Goal: Task Accomplishment & Management: Complete application form

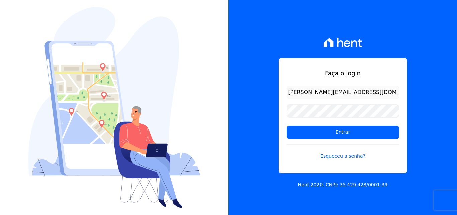
click at [308, 92] on input "mariana@ribeirocervantes.com.br" at bounding box center [343, 92] width 112 height 13
click at [308, 95] on input "mariana@ribeirocervantes.com.br" at bounding box center [343, 92] width 112 height 13
type input "[EMAIL_ADDRESS][DOMAIN_NAME]"
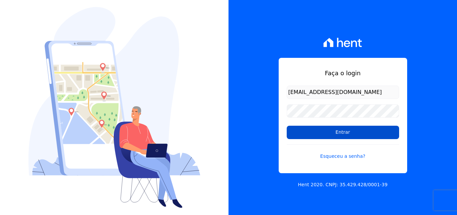
click at [378, 135] on input "Entrar" at bounding box center [343, 132] width 112 height 13
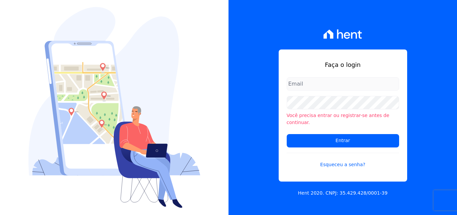
click at [317, 84] on input "email" at bounding box center [343, 83] width 112 height 13
type input "[EMAIL_ADDRESS][DOMAIN_NAME]"
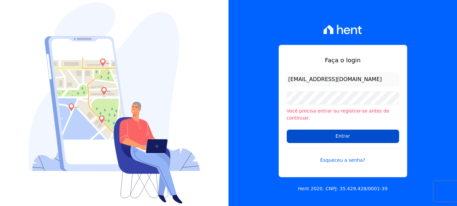
click at [334, 135] on input "Entrar" at bounding box center [343, 135] width 112 height 13
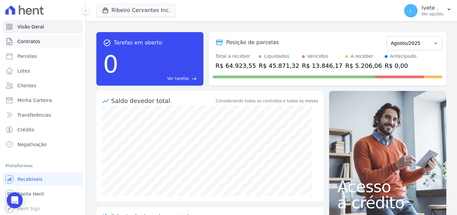
click at [28, 44] on span "Contratos" at bounding box center [28, 41] width 23 height 7
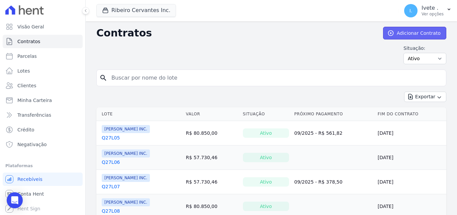
click at [407, 36] on link "Adicionar Contrato" at bounding box center [414, 33] width 63 height 13
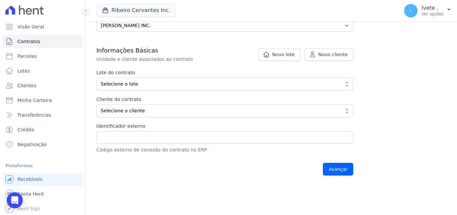
scroll to position [112, 0]
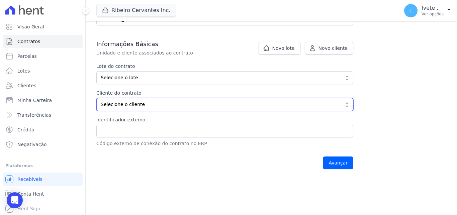
click at [346, 103] on button "Selecione o cliente" at bounding box center [224, 104] width 257 height 13
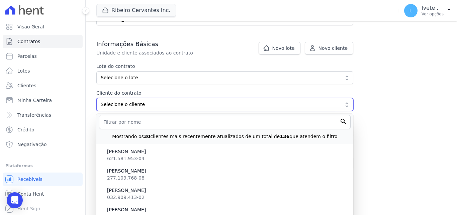
click at [346, 103] on button "Selecione o cliente" at bounding box center [224, 104] width 257 height 13
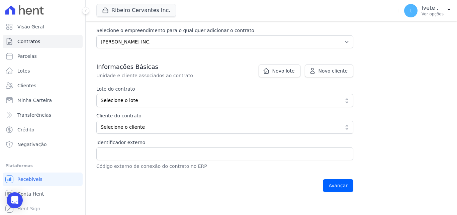
scroll to position [93, 0]
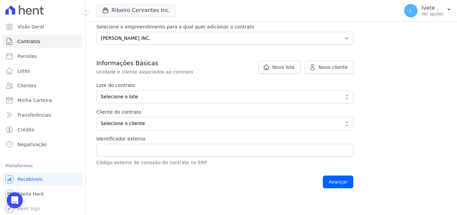
drag, startPoint x: 453, startPoint y: 102, endPoint x: 444, endPoint y: 60, distance: 43.1
click at [444, 60] on div "Contratos Adicionar Contrato Adicionar Contrato Passo 1 Dados cadastrais Passo …" at bounding box center [271, 63] width 371 height 269
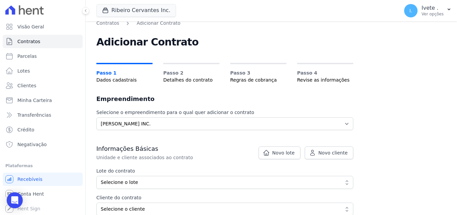
scroll to position [0, 0]
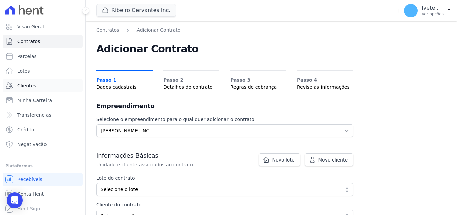
click at [27, 87] on span "Clientes" at bounding box center [26, 85] width 19 height 7
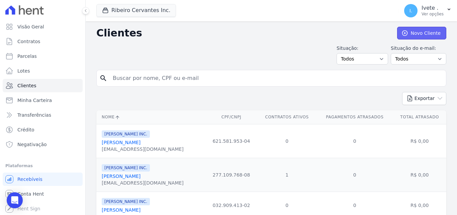
click at [413, 31] on link "Novo Cliente" at bounding box center [421, 33] width 49 height 13
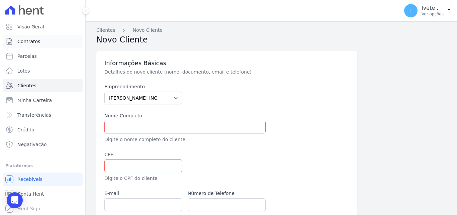
click at [19, 42] on span "Contratos" at bounding box center [28, 41] width 23 height 7
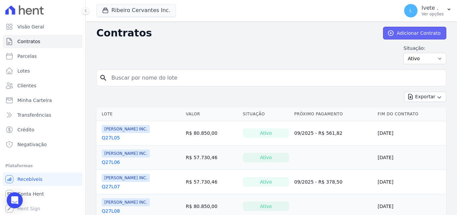
click at [424, 34] on link "Adicionar Contrato" at bounding box center [414, 33] width 63 height 13
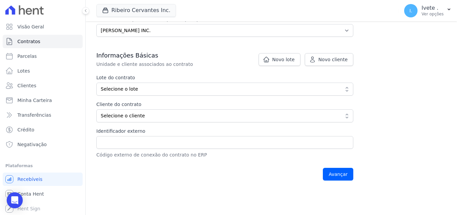
scroll to position [96, 0]
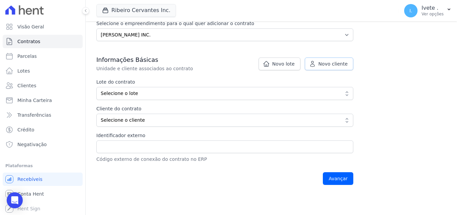
click at [323, 65] on span "Novo cliente" at bounding box center [333, 64] width 29 height 7
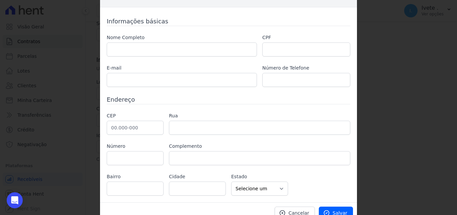
scroll to position [23, 0]
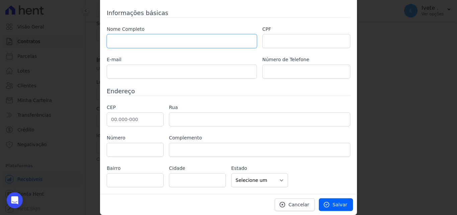
click at [122, 42] on input "text" at bounding box center [182, 41] width 150 height 14
paste input "Ana Karoline Rodrigues da Silva"
type input "Ana Karoline Rodrigues da Silva"
click at [300, 37] on input "text" at bounding box center [306, 41] width 88 height 14
paste input "Ana Karoline Rodrigues da Silva"
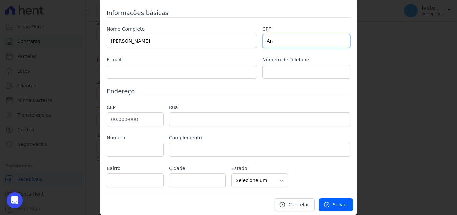
type input "A"
paste input "095.154.903-08"
type input "095.154.903-08"
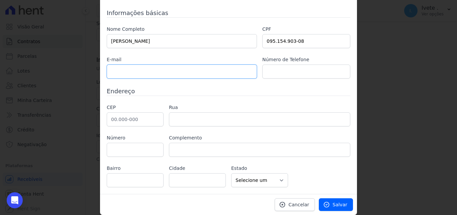
click at [170, 73] on input "text" at bounding box center [182, 72] width 150 height 14
paste input "anakaroliner204@gmail.com"
type input "anakaroliner204@gmail.com"
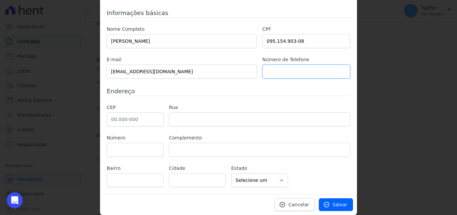
click at [283, 72] on input "text" at bounding box center [306, 72] width 88 height 14
paste input "(99) 98466-7734"
type input "(99) 98466-7734"
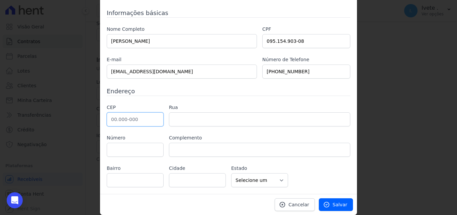
click at [125, 120] on input "text" at bounding box center [135, 119] width 57 height 14
paste input "65.800-000"
type input "65.800-000"
click at [180, 119] on input "text" at bounding box center [259, 119] width 181 height 14
type input "Balsas"
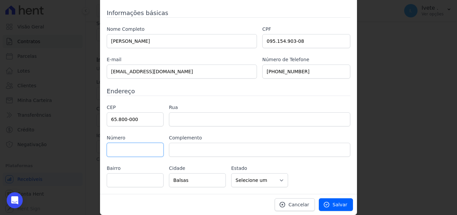
select select "MA"
click at [143, 149] on input "text" at bounding box center [135, 150] width 57 height 14
click at [181, 119] on input "text" at bounding box center [259, 119] width 181 height 14
paste input "Rua Arari S/N QD27 Lote 32"
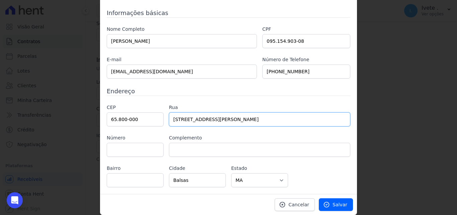
type input "Rua Arari S/N QD27 Lote 32"
click at [138, 179] on input "text" at bounding box center [135, 180] width 57 height 14
paste input "Mont’Serrat"
type input "Mont’Serrat"
click at [187, 148] on input "text" at bounding box center [259, 150] width 181 height 14
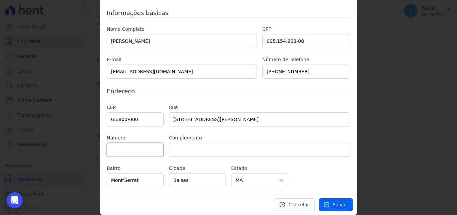
click at [140, 153] on input "text" at bounding box center [135, 150] width 57 height 14
drag, startPoint x: 189, startPoint y: 119, endPoint x: 198, endPoint y: 121, distance: 8.9
click at [198, 121] on input "Rua Arari S/N QD27 Lote 32" at bounding box center [259, 119] width 181 height 14
click at [141, 149] on input "text" at bounding box center [135, 150] width 57 height 14
paste input "S/N"
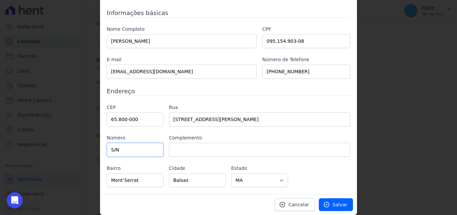
type input "S/N"
drag, startPoint x: 216, startPoint y: 117, endPoint x: 229, endPoint y: 119, distance: 12.5
click at [229, 119] on input "Rua Arari S/N QD27 Lote 32" at bounding box center [259, 119] width 181 height 14
click at [210, 150] on input "text" at bounding box center [259, 150] width 181 height 14
paste input "QD27 Lote 32"
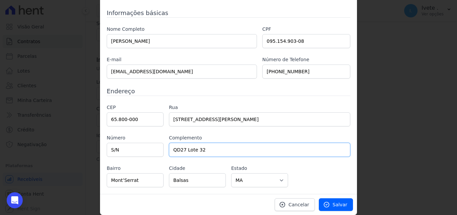
type input "QD27 Lote 32"
drag, startPoint x: 190, startPoint y: 118, endPoint x: 232, endPoint y: 118, distance: 41.2
click at [232, 118] on input "Rua Arari S/N QD27 Lote 32" at bounding box center [259, 119] width 181 height 14
type input "Rua Arari"
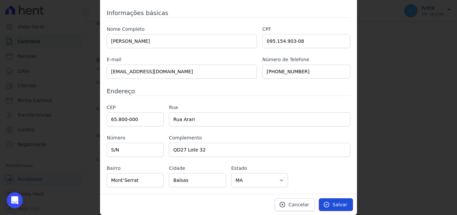
click at [335, 205] on span "Salvar" at bounding box center [340, 204] width 15 height 7
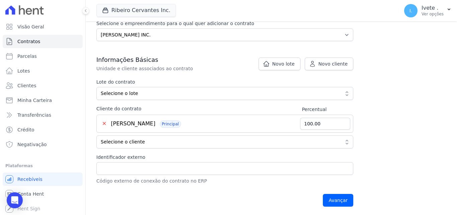
scroll to position [96, 0]
drag, startPoint x: 451, startPoint y: 82, endPoint x: 451, endPoint y: 90, distance: 8.7
click at [451, 90] on main "Contratos Adicionar Contrato Adicionar Contrato Passo 1 Dados cadastrais Passo …" at bounding box center [271, 118] width 371 height 194
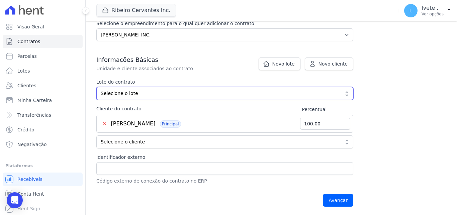
click at [160, 96] on span "Selecione o lote" at bounding box center [220, 93] width 239 height 7
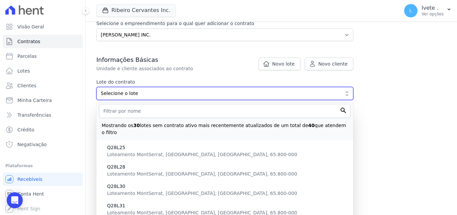
click at [161, 96] on span "Selecione o lote" at bounding box center [220, 93] width 239 height 7
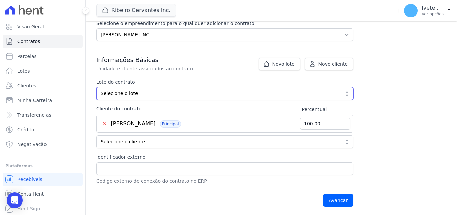
click at [161, 96] on span "Selecione o lote" at bounding box center [220, 93] width 239 height 7
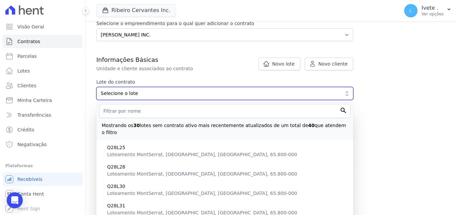
click at [161, 96] on span "Selecione o lote" at bounding box center [220, 93] width 239 height 7
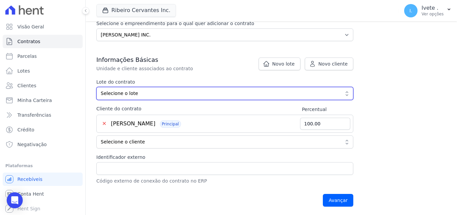
click at [152, 95] on span "Selecione o lote" at bounding box center [220, 93] width 239 height 7
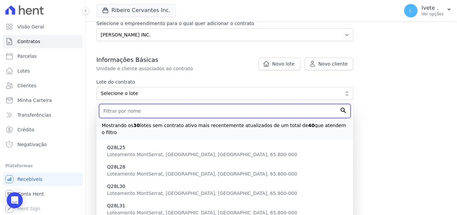
click at [148, 110] on input "text" at bounding box center [225, 111] width 252 height 14
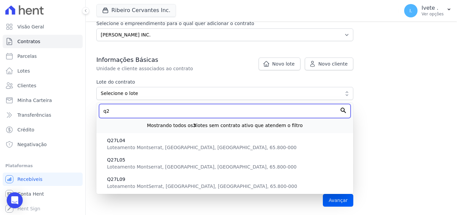
type input "q"
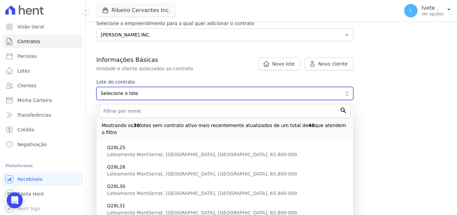
click at [163, 89] on button "Selecione o lote" at bounding box center [224, 93] width 257 height 13
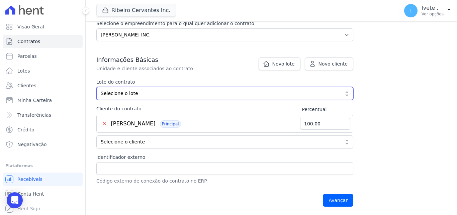
click at [151, 93] on span "Selecione o lote" at bounding box center [220, 93] width 239 height 7
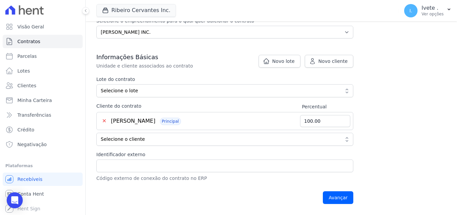
scroll to position [97, 0]
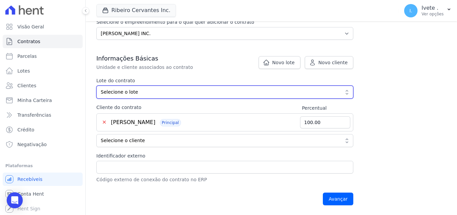
click at [344, 91] on button "Selecione o lote" at bounding box center [224, 92] width 257 height 13
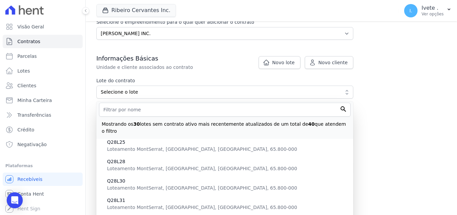
scroll to position [0, 0]
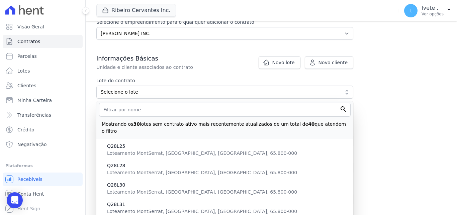
click at [393, 121] on div "Contratos Adicionar Contrato Adicionar Contrato Passo 1 Dados cadastrais Passo …" at bounding box center [271, 69] width 371 height 291
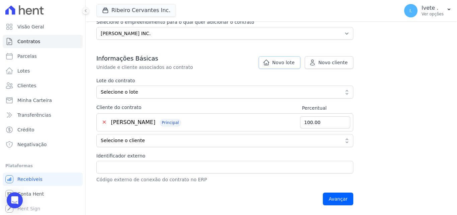
click at [284, 68] on link "Novo lote" at bounding box center [280, 62] width 42 height 13
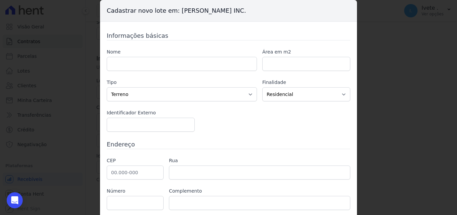
click at [362, 51] on div "Cadastrar novo lote em: Ribeiro Cervantes INC. Informações básicas Nome Área em…" at bounding box center [228, 107] width 457 height 215
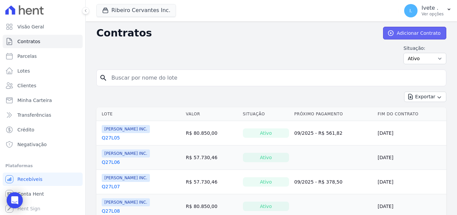
click at [409, 28] on link "Adicionar Contrato" at bounding box center [414, 33] width 63 height 13
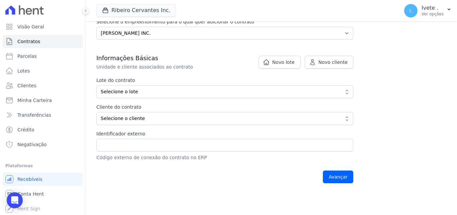
scroll to position [95, 0]
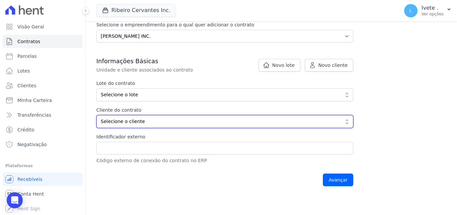
click at [135, 117] on button "Selecione o cliente" at bounding box center [224, 121] width 257 height 13
click at [172, 124] on span "Selecione o cliente" at bounding box center [220, 121] width 239 height 7
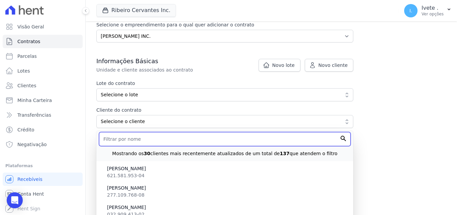
click at [165, 140] on input "text" at bounding box center [225, 139] width 252 height 14
paste input "095.154.903-08"
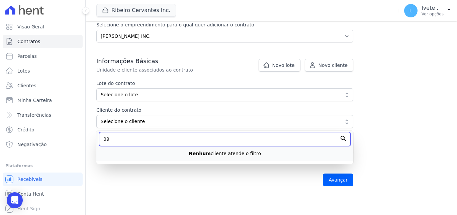
type input "0"
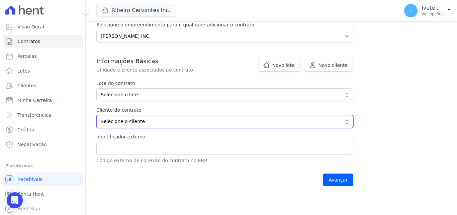
click at [149, 123] on span "Selecione o cliente" at bounding box center [220, 121] width 239 height 7
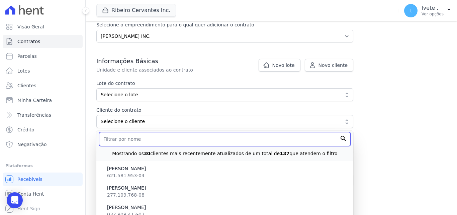
click at [148, 140] on input "text" at bounding box center [225, 139] width 252 height 14
paste input "Ana Karoline Rodrigues da Silva"
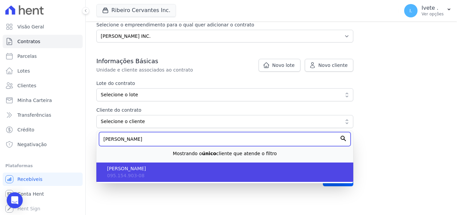
type input "Ana Karoline Rodrigues da Silva"
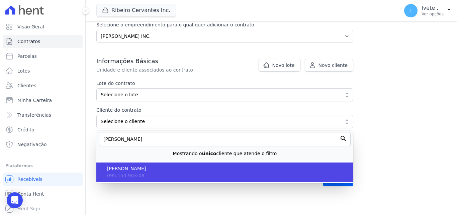
click at [147, 181] on li "Ana Karoline Rodrigues da Silva 095.154.903-08" at bounding box center [224, 172] width 257 height 19
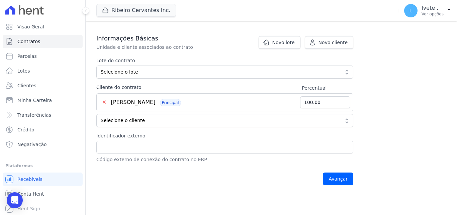
scroll to position [120, 0]
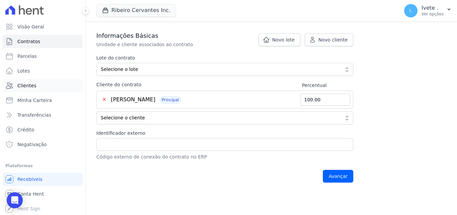
click at [51, 87] on link "Clientes" at bounding box center [43, 85] width 80 height 13
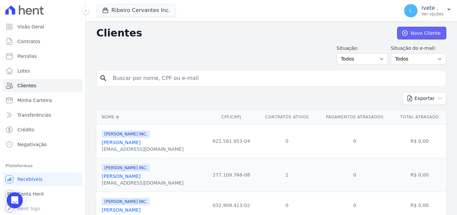
click at [419, 35] on link "Novo Cliente" at bounding box center [421, 33] width 49 height 13
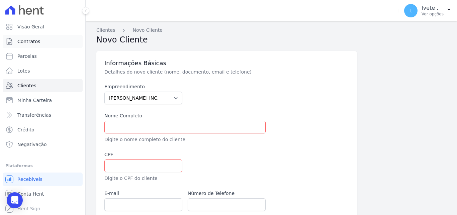
click at [25, 44] on span "Contratos" at bounding box center [28, 41] width 23 height 7
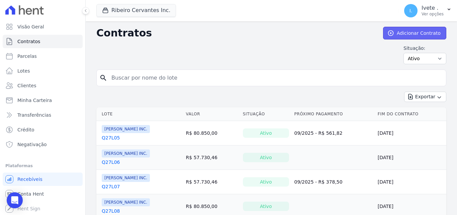
click at [414, 36] on link "Adicionar Contrato" at bounding box center [414, 33] width 63 height 13
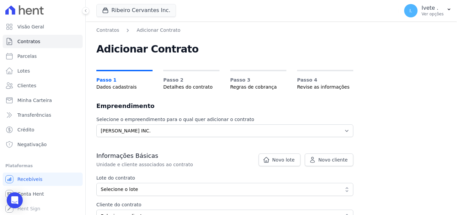
click at [432, 38] on div "Contratos Adicionar Contrato Adicionar Contrato Passo 1 Dados cadastrais Passo …" at bounding box center [271, 155] width 371 height 269
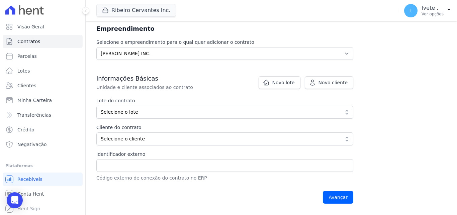
scroll to position [87, 0]
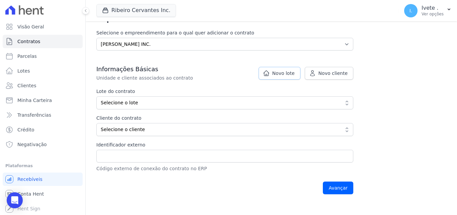
click at [295, 75] on span "Novo lote" at bounding box center [283, 73] width 22 height 7
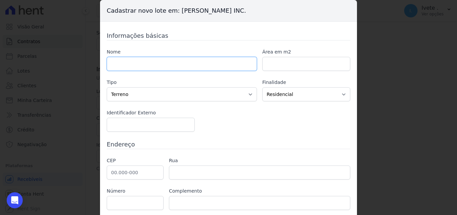
click at [165, 66] on input "text" at bounding box center [182, 64] width 150 height 14
paste input "Ana Karoline Rodrigues da Silva"
type input "Ana Karoline Rodrigues da Silva"
click at [185, 74] on div "Nome Ana Karoline Rodrigues da Silva Área em m2 Tipo Casa Apartamento Escritóri…" at bounding box center [229, 90] width 244 height 83
click at [406, 34] on div "Cadastrar novo lote em: Ribeiro Cervantes INC. Informações básicas Nome Ana Kar…" at bounding box center [228, 107] width 457 height 215
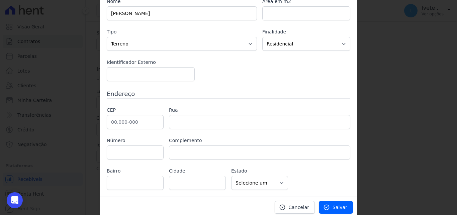
scroll to position [53, 0]
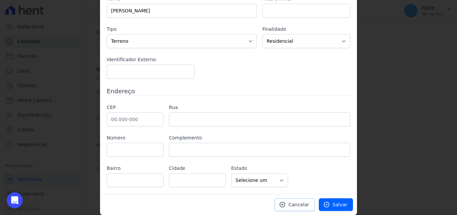
click at [313, 202] on link "Cancelar" at bounding box center [295, 204] width 40 height 13
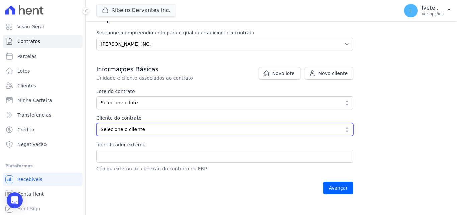
click at [208, 131] on span "Selecione o cliente" at bounding box center [220, 129] width 239 height 7
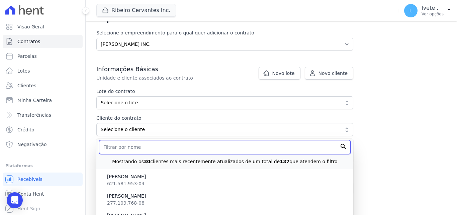
click at [205, 147] on input "text" at bounding box center [225, 147] width 252 height 14
paste input "Ana Karoline Rodrigues da Silva"
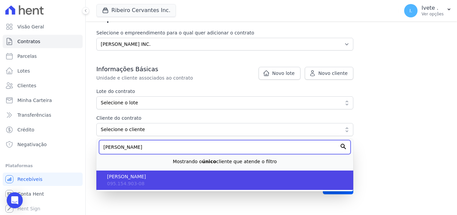
type input "Ana Karoline Rodrigues da Silva"
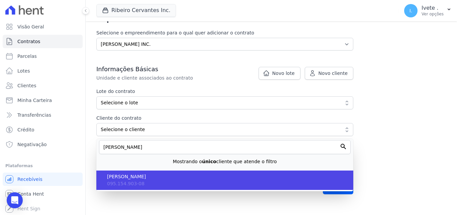
click at [183, 176] on span "Ana Karoline Rodrigues da Silva" at bounding box center [227, 176] width 241 height 7
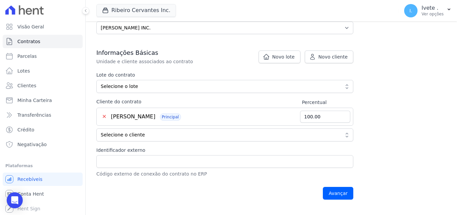
scroll to position [104, 0]
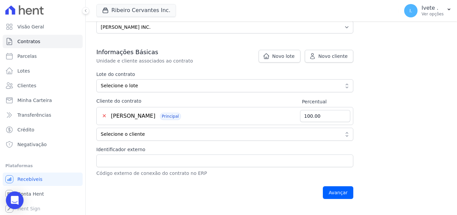
click at [12, 203] on icon "Open Intercom Messenger" at bounding box center [15, 200] width 8 height 9
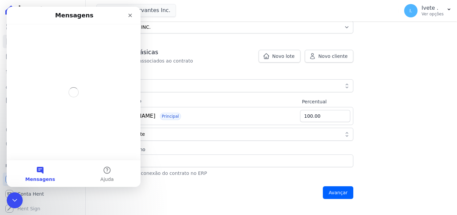
scroll to position [0, 0]
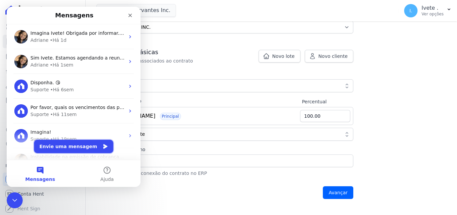
click at [79, 144] on button "Envie uma mensagem" at bounding box center [73, 146] width 79 height 13
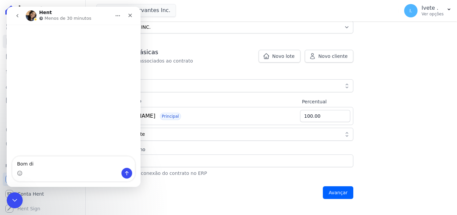
type textarea "Bom dia"
type textarea "Go"
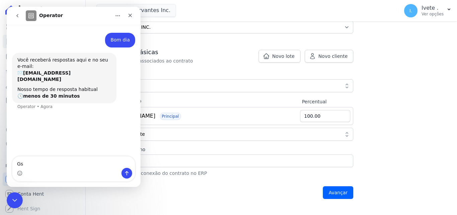
type textarea "G"
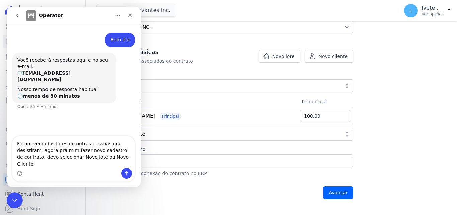
type textarea "Foram vendidos lotes de outras pessoas que desistiram, agora pra mim fazer novo…"
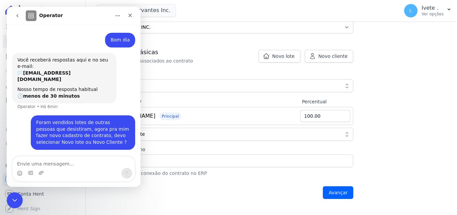
click at [406, 78] on div "Contratos Adicionar Contrato Adicionar Contrato Passo 1 Dados cadastrais Passo …" at bounding box center [271, 63] width 371 height 291
click at [395, 70] on div "Contratos Adicionar Contrato Adicionar Contrato Passo 1 Dados cadastrais Passo …" at bounding box center [271, 63] width 371 height 291
click at [200, 16] on div "Ribeiro Cervantes Inc. Você possui apenas um empreendimento Aplicar" at bounding box center [246, 11] width 300 height 22
click at [11, 200] on icon "Encerramento do Messenger da Intercom" at bounding box center [14, 199] width 8 height 8
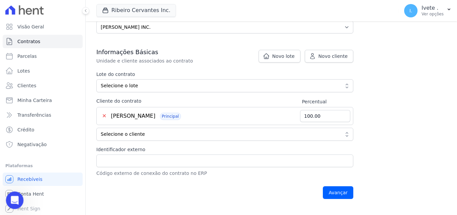
click at [11, 200] on icon "Abertura do Messenger da Intercom" at bounding box center [13, 199] width 11 height 11
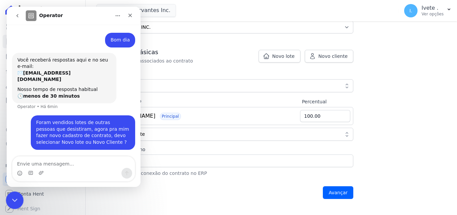
click at [11, 200] on icon "Encerramento do Messenger da Intercom" at bounding box center [14, 199] width 8 height 8
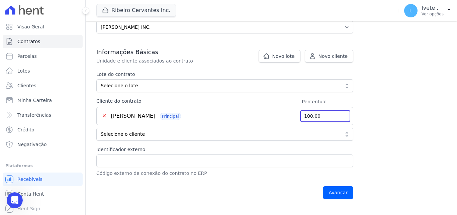
click at [328, 117] on input "100.00" at bounding box center [325, 116] width 50 height 12
click at [399, 112] on div "Contratos Adicionar Contrato Adicionar Contrato Passo 1 Dados cadastrais Passo …" at bounding box center [271, 63] width 371 height 291
click at [308, 160] on input "Identificador externo" at bounding box center [224, 161] width 257 height 13
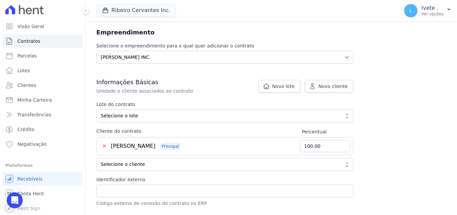
scroll to position [75, 0]
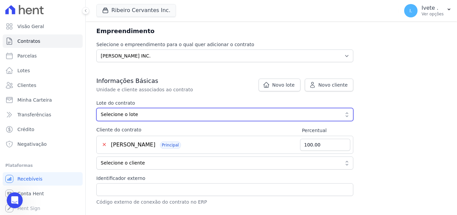
click at [317, 114] on span "Selecione o lote" at bounding box center [220, 114] width 239 height 7
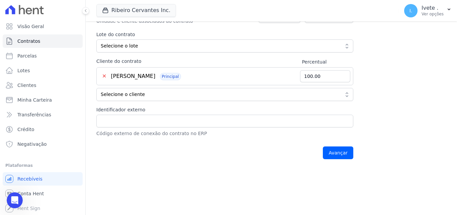
scroll to position [146, 0]
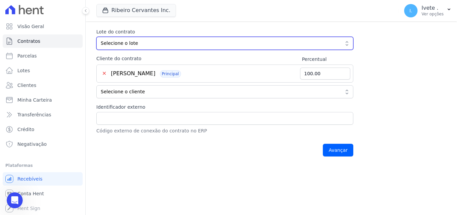
click at [349, 45] on button "Selecione o lote" at bounding box center [224, 43] width 257 height 13
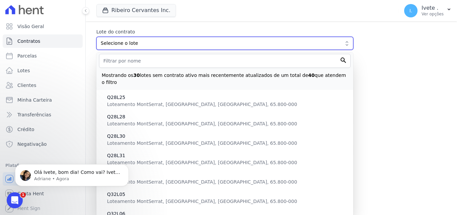
scroll to position [0, 0]
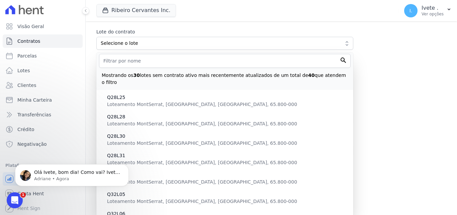
click at [410, 73] on div "Contratos Adicionar Contrato Adicionar Contrato Passo 1 Dados cadastrais Passo …" at bounding box center [271, 20] width 371 height 291
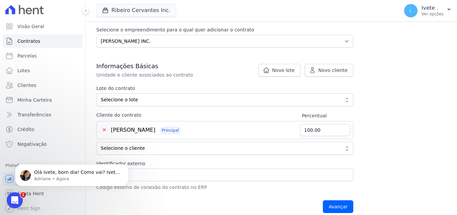
scroll to position [89, 0]
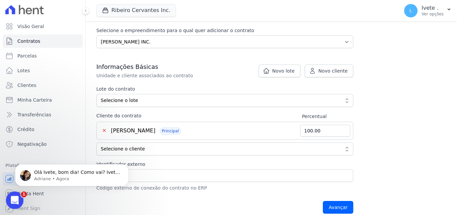
click at [16, 199] on icon "Abertura do Messenger da Intercom" at bounding box center [13, 199] width 11 height 11
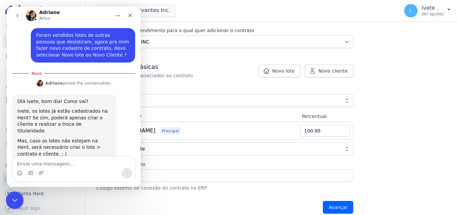
scroll to position [80, 0]
click at [64, 166] on textarea "Envie uma mensagem..." at bounding box center [73, 162] width 122 height 11
type textarea "N"
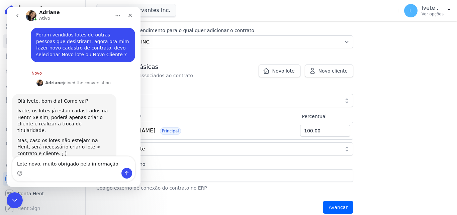
type textarea "Lote novo, muito obrigado pela informação"
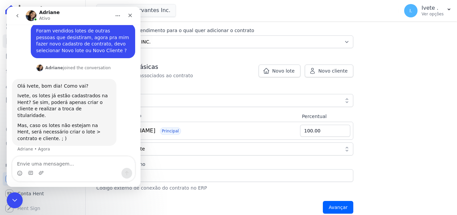
scroll to position [89, 0]
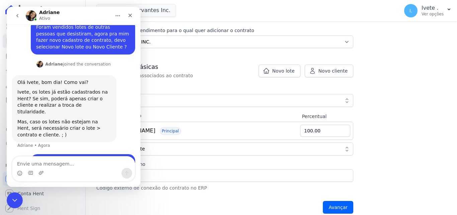
click at [376, 79] on div "Contratos Adicionar Contrato Adicionar Contrato Passo 1 Dados cadastrais Passo …" at bounding box center [271, 77] width 371 height 291
click at [132, 15] on icon "Fechar" at bounding box center [129, 15] width 5 height 5
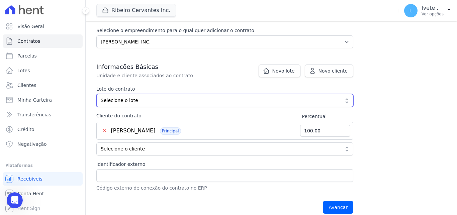
click at [167, 103] on span "Selecione o lote" at bounding box center [220, 100] width 239 height 7
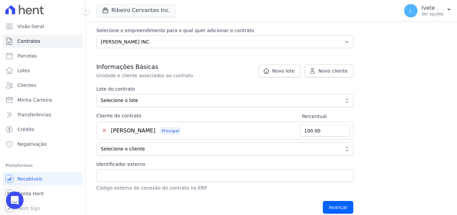
click at [14, 197] on icon "Abertura do Messenger da Intercom" at bounding box center [13, 199] width 11 height 11
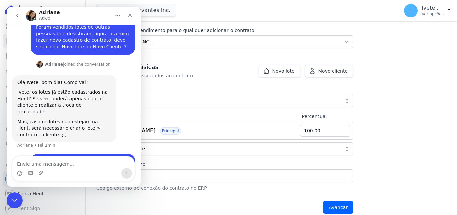
click at [401, 52] on div "Contratos Adicionar Contrato Adicionar Contrato Passo 1 Dados cadastrais Passo …" at bounding box center [271, 77] width 371 height 291
click at [15, 198] on icon "Encerramento do Messenger da Intercom" at bounding box center [14, 199] width 8 height 8
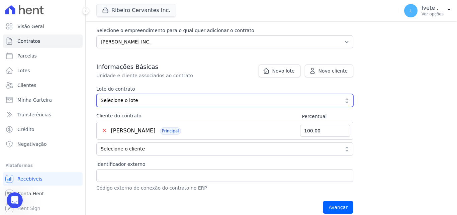
click at [153, 103] on span "Selecione o lote" at bounding box center [220, 100] width 239 height 7
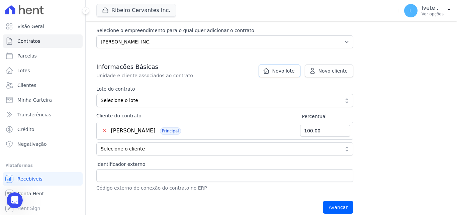
click at [288, 73] on span "Novo lote" at bounding box center [283, 71] width 22 height 7
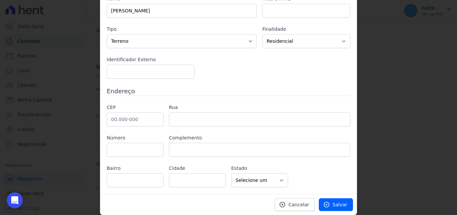
scroll to position [89, 0]
click at [288, 18] on input "number" at bounding box center [306, 11] width 88 height 14
paste input "300"
type input "300"
click at [173, 79] on input "number" at bounding box center [151, 72] width 88 height 14
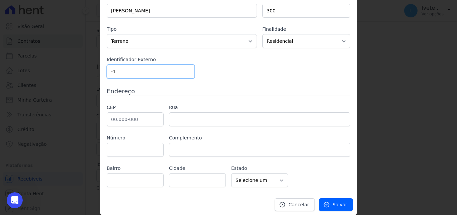
type input "-1"
click at [185, 79] on input "-1" at bounding box center [151, 72] width 88 height 14
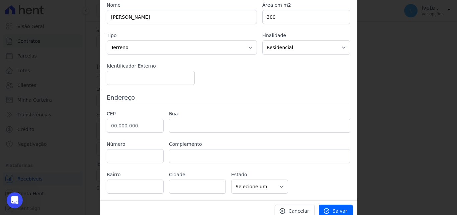
scroll to position [53, 0]
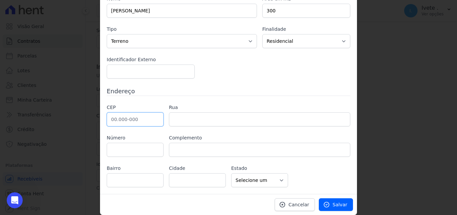
click at [127, 119] on input "text" at bounding box center [135, 119] width 57 height 14
paste input "65.800-000"
type input "65.800-000"
click at [192, 116] on input "text" at bounding box center [259, 119] width 181 height 14
type input "Balsas"
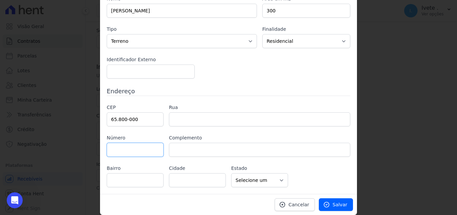
select select "MA"
click at [199, 116] on input "text" at bounding box center [259, 119] width 181 height 14
paste input "Rua Açailândia"
type input "Rua Açailândia"
click at [130, 148] on input "text" at bounding box center [135, 150] width 57 height 14
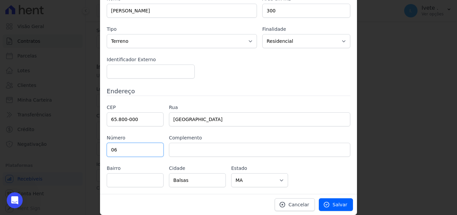
type input "06"
click at [205, 150] on input "text" at bounding box center [259, 150] width 181 height 14
paste input "Quadra 27"
type input "Quadra 27"
click at [122, 179] on input "text" at bounding box center [135, 180] width 57 height 14
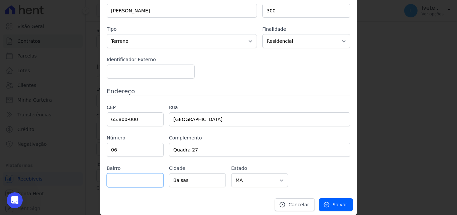
paste input "Bairro Mont’Serrat"
type input "Bairro Mont’Serrat"
click at [215, 148] on input "Quadra 27" at bounding box center [259, 150] width 181 height 14
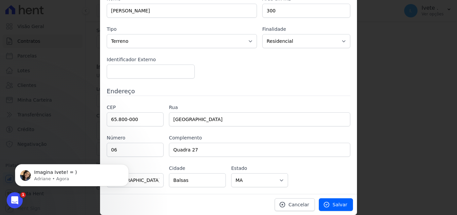
scroll to position [108, 0]
type input "Quadra 27 Lote 06"
click at [261, 167] on label "Estado" at bounding box center [259, 168] width 57 height 7
click at [12, 199] on icon "Abertura do Messenger da Intercom" at bounding box center [13, 199] width 11 height 11
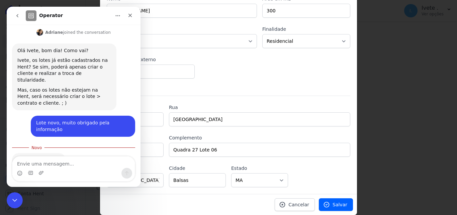
scroll to position [120, 0]
click at [13, 202] on icon "Encerramento do Messenger da Intercom" at bounding box center [14, 199] width 8 height 8
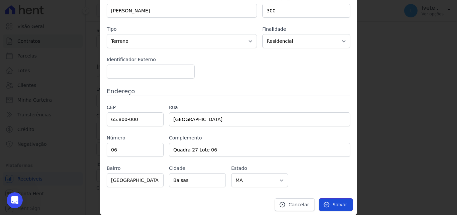
click at [328, 206] on icon at bounding box center [326, 204] width 5 height 5
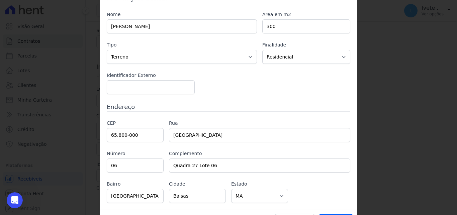
scroll to position [53, 0]
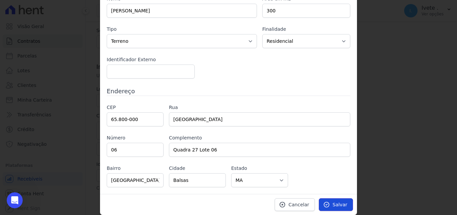
click at [334, 203] on span "Salvar" at bounding box center [340, 204] width 15 height 7
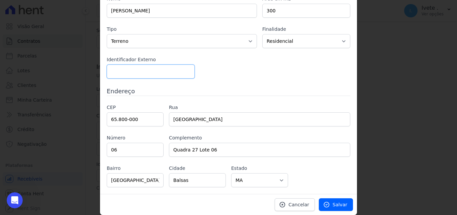
click at [152, 73] on input "number" at bounding box center [151, 72] width 88 height 14
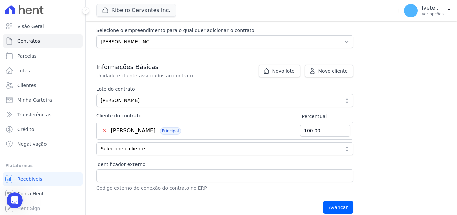
scroll to position [89, 0]
click at [343, 206] on input "Avançar" at bounding box center [338, 207] width 30 height 13
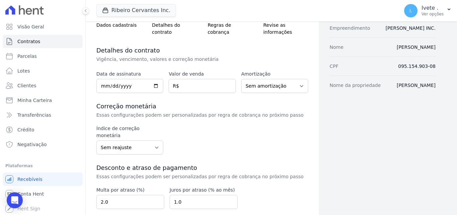
scroll to position [60, 0]
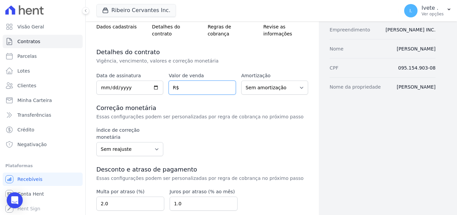
click at [196, 85] on input "number" at bounding box center [202, 88] width 67 height 14
click at [270, 89] on select "Sem amortização Price Sac" at bounding box center [274, 88] width 67 height 14
click at [241, 81] on select "Sem amortização Price Sac" at bounding box center [274, 88] width 67 height 14
click at [271, 88] on select "Sem amortização Price Sac" at bounding box center [274, 88] width 67 height 14
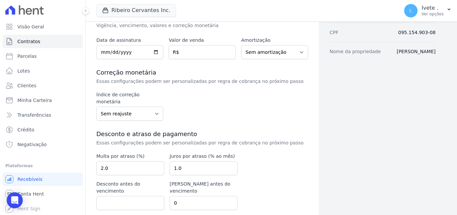
scroll to position [108, 0]
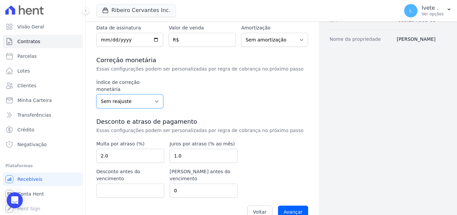
click at [96, 94] on select "Sem reajuste Média dos últimos 12 meses acumulado de INCCM Média dos últimos 12…" at bounding box center [129, 101] width 67 height 14
drag, startPoint x: 150, startPoint y: 91, endPoint x: 215, endPoint y: 84, distance: 65.6
click at [215, 84] on div "Índice de correção monetária Sem reajuste Média dos últimos 12 meses acumulado …" at bounding box center [202, 93] width 212 height 29
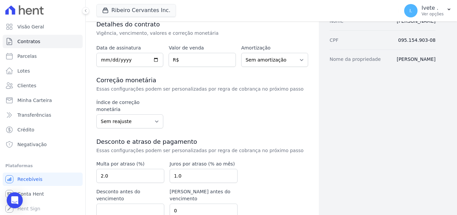
scroll to position [90, 0]
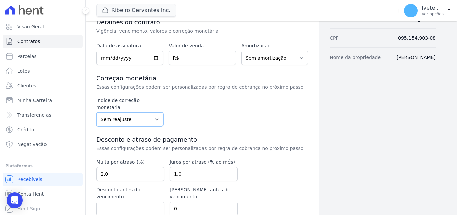
click at [96, 112] on select "Sem reajuste Média dos últimos 12 meses acumulado de INCCM Média dos últimos 12…" at bounding box center [129, 119] width 67 height 14
drag, startPoint x: 158, startPoint y: 109, endPoint x: 378, endPoint y: 94, distance: 221.4
click at [378, 94] on div "Dados cadastrais Empreendimento Ribeiro Cervantes INC. Nome Ana Karoline Rodrig…" at bounding box center [377, 89] width 117 height 305
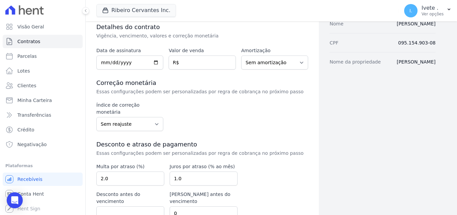
scroll to position [108, 0]
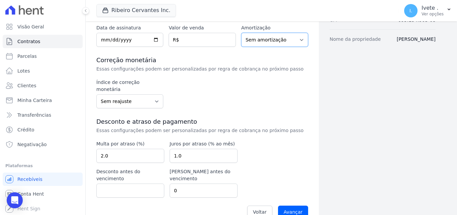
click at [241, 33] on select "Sem amortização Price Sac" at bounding box center [274, 40] width 67 height 14
click at [289, 40] on select "Sem amortização Price Sac" at bounding box center [274, 40] width 67 height 14
click at [96, 94] on select "Sem reajuste Média dos últimos 12 meses acumulado de INCCM Média dos últimos 12…" at bounding box center [129, 101] width 67 height 14
select select "igpm"
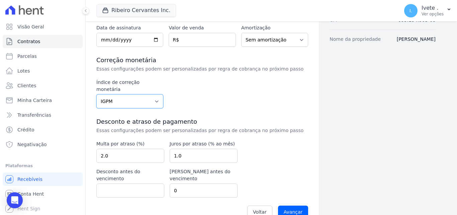
click option "IGPM" at bounding box center [0, 0] width 0 height 0
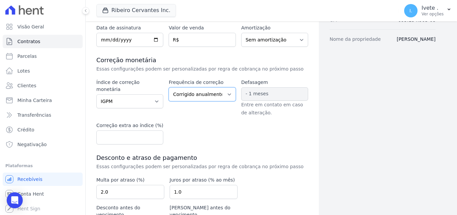
click at [169, 87] on select "Corrigido semestralmente Corrigido mensalmente Corrigido anualmente" at bounding box center [202, 94] width 67 height 14
click at [226, 94] on select "Corrigido semestralmente Corrigido mensalmente Corrigido anualmente" at bounding box center [202, 94] width 67 height 14
click at [169, 87] on select "Corrigido semestralmente Corrigido mensalmente Corrigido anualmente" at bounding box center [202, 94] width 67 height 14
click option "Corrigido anualmente" at bounding box center [0, 0] width 0 height 0
click at [136, 138] on input "number" at bounding box center [129, 137] width 67 height 14
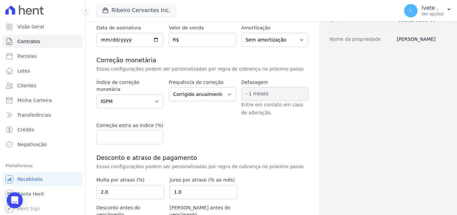
click at [214, 140] on div "Índice de correção monetária Sem reajuste Média dos últimos 12 meses acumulado …" at bounding box center [202, 112] width 212 height 66
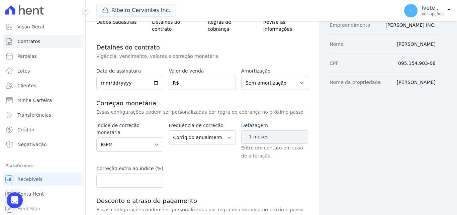
scroll to position [69, 0]
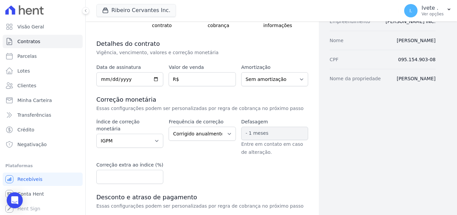
click at [398, 199] on div "Dados cadastrais Empreendimento Ribeiro Cervantes INC. Nome Ana Karoline Rodrig…" at bounding box center [377, 128] width 117 height 341
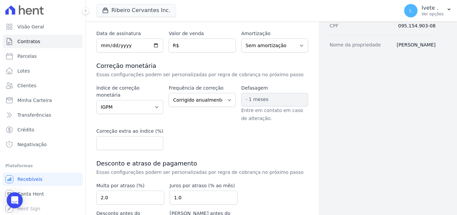
scroll to position [106, 0]
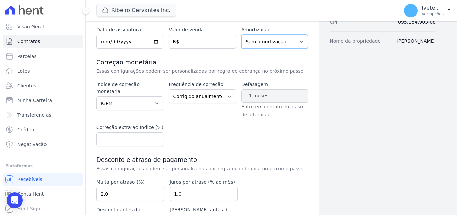
click at [241, 35] on select "Sem amortização Price Sac" at bounding box center [274, 42] width 67 height 14
drag, startPoint x: 298, startPoint y: 41, endPoint x: 265, endPoint y: 31, distance: 34.8
click at [265, 31] on label "Amortização" at bounding box center [274, 29] width 67 height 7
copy label "Amortização"
click at [14, 199] on icon "Open Intercom Messenger" at bounding box center [15, 200] width 8 height 9
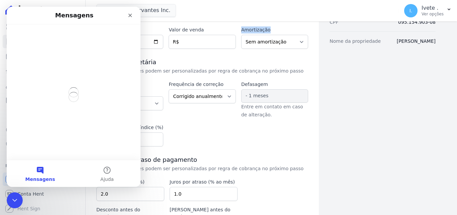
scroll to position [0, 0]
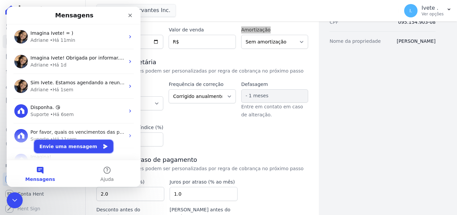
click at [78, 146] on button "Envie uma mensagem" at bounding box center [73, 146] width 79 height 13
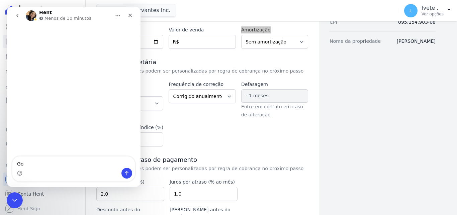
type textarea "G"
click at [20, 16] on button "go back" at bounding box center [17, 15] width 13 height 13
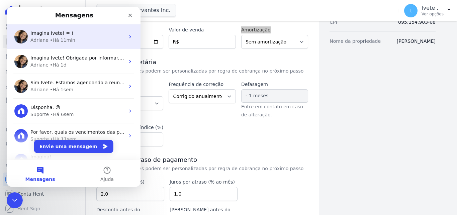
click at [60, 43] on div "• Há 11min" at bounding box center [62, 40] width 25 height 7
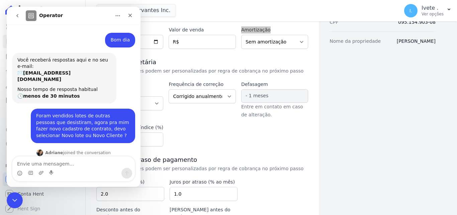
scroll to position [109, 0]
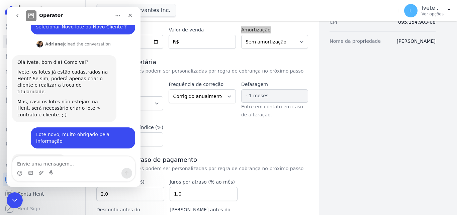
click at [61, 164] on textarea "Envie uma mensagem..." at bounding box center [73, 162] width 122 height 11
type textarea "Adriane, outra dúvida"
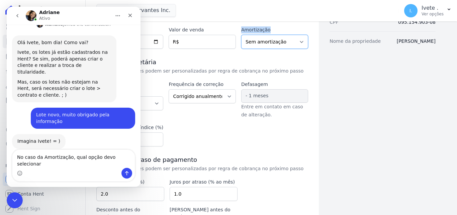
click at [241, 35] on select "Sem amortização Price Sac" at bounding box center [274, 42] width 67 height 14
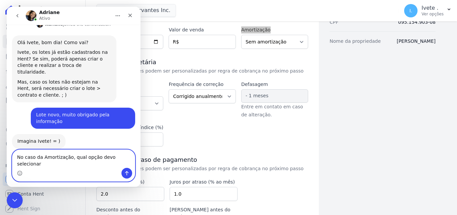
click at [127, 164] on textarea "No caso da Amortização, qual opção devo selecionar" at bounding box center [73, 159] width 122 height 18
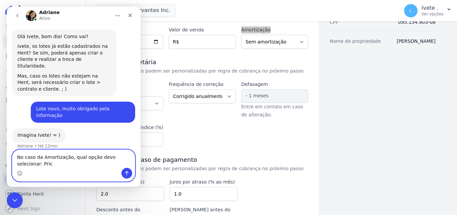
scroll to position [135, 0]
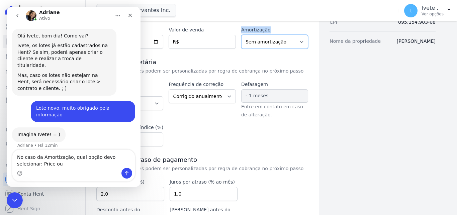
click at [241, 35] on select "Sem amortização Price Sac" at bounding box center [274, 42] width 67 height 14
click at [298, 43] on select "Sem amortização Price Sac" at bounding box center [274, 42] width 67 height 14
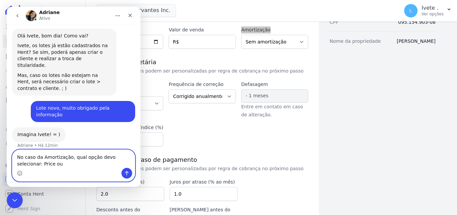
click at [47, 166] on textarea "No caso da Amortização, qual opção devo selecionar: Price ou" at bounding box center [73, 159] width 122 height 18
type textarea "No caso da Amortização, qual opção devo selecionar: Price ou Sac ?"
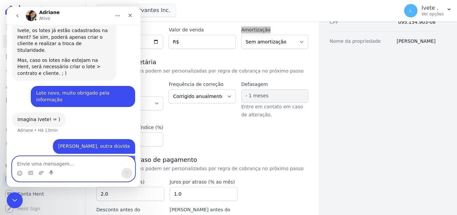
scroll to position [151, 0]
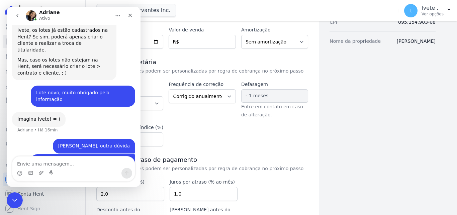
click at [302, 146] on div "Índice de correção monetária Sem reajuste Média dos últimos 12 meses acumulado …" at bounding box center [202, 114] width 212 height 66
click at [13, 201] on icon "Encerramento do Messenger da Intercom" at bounding box center [14, 199] width 8 height 8
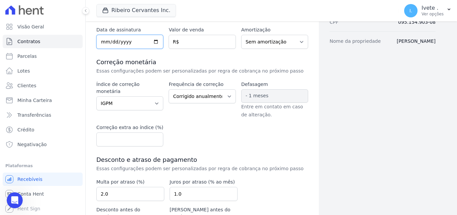
click at [153, 42] on input "date" at bounding box center [129, 42] width 67 height 14
type input "2025-08-20"
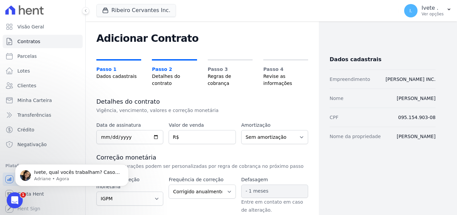
scroll to position [0, 0]
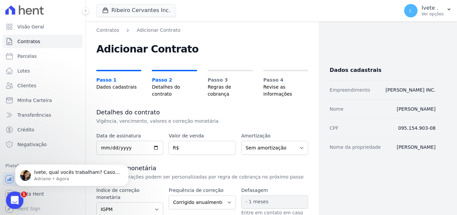
click at [15, 197] on icon "Abertura do Messenger da Intercom" at bounding box center [13, 199] width 11 height 11
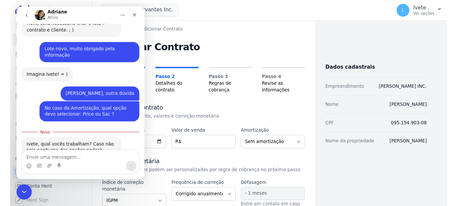
scroll to position [194, 0]
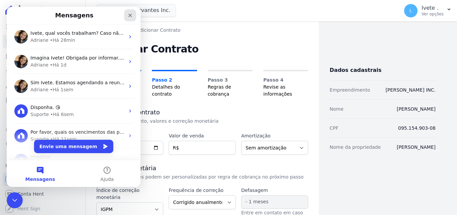
click at [132, 16] on icon "Fechar" at bounding box center [129, 15] width 5 height 5
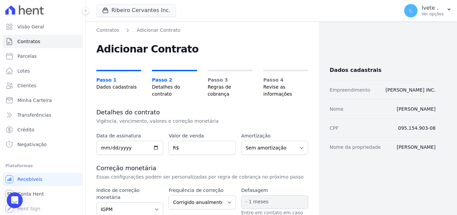
drag, startPoint x: 338, startPoint y: 173, endPoint x: 381, endPoint y: 209, distance: 56.3
click at [369, 197] on div "Dados cadastrais Empreendimento Ribeiro Cervantes INC. Nome Ana Karoline Rodrig…" at bounding box center [377, 197] width 117 height 341
